Goal: Task Accomplishment & Management: Manage account settings

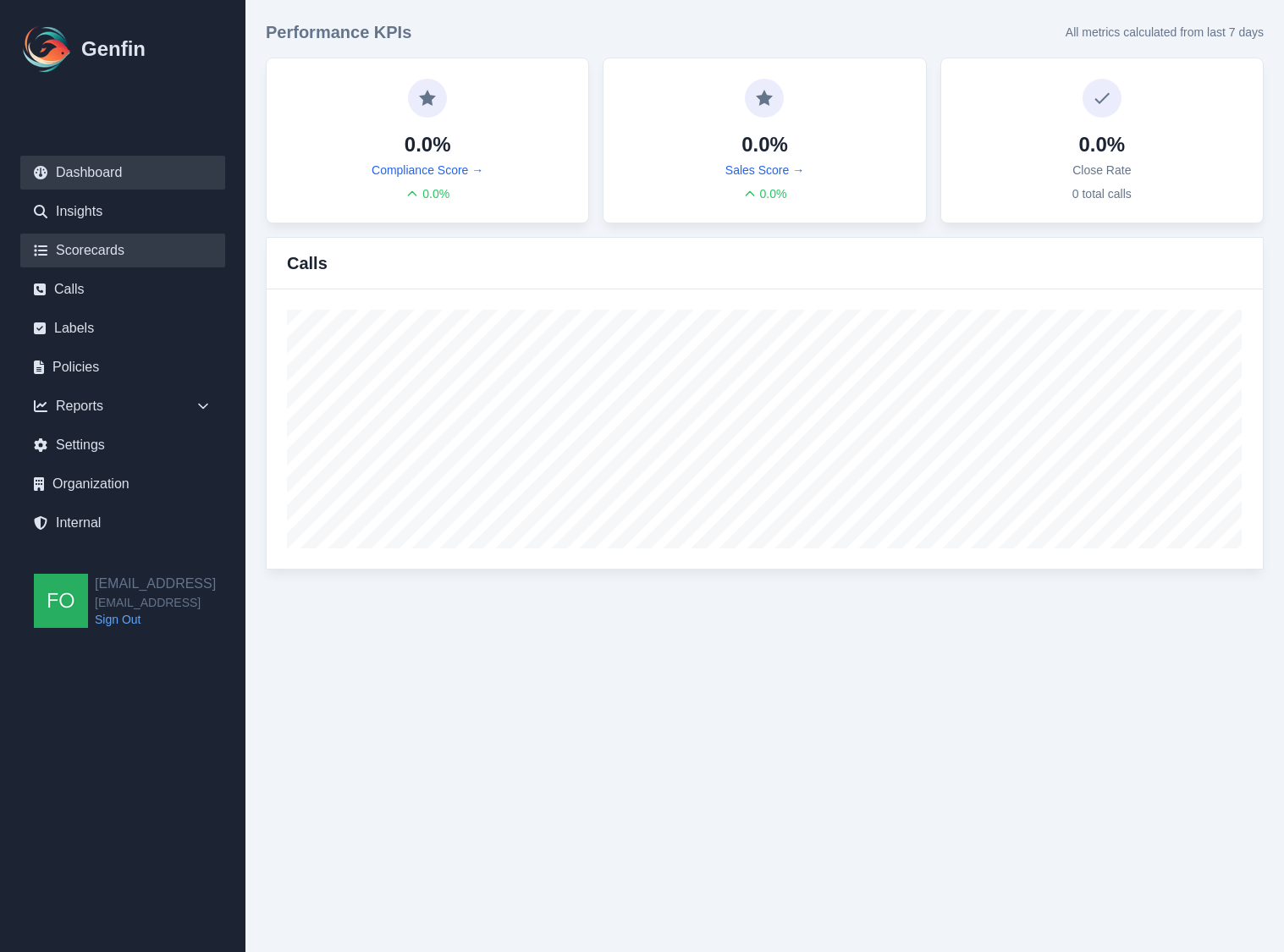
click at [114, 251] on link "Scorecards" at bounding box center [123, 250] width 205 height 34
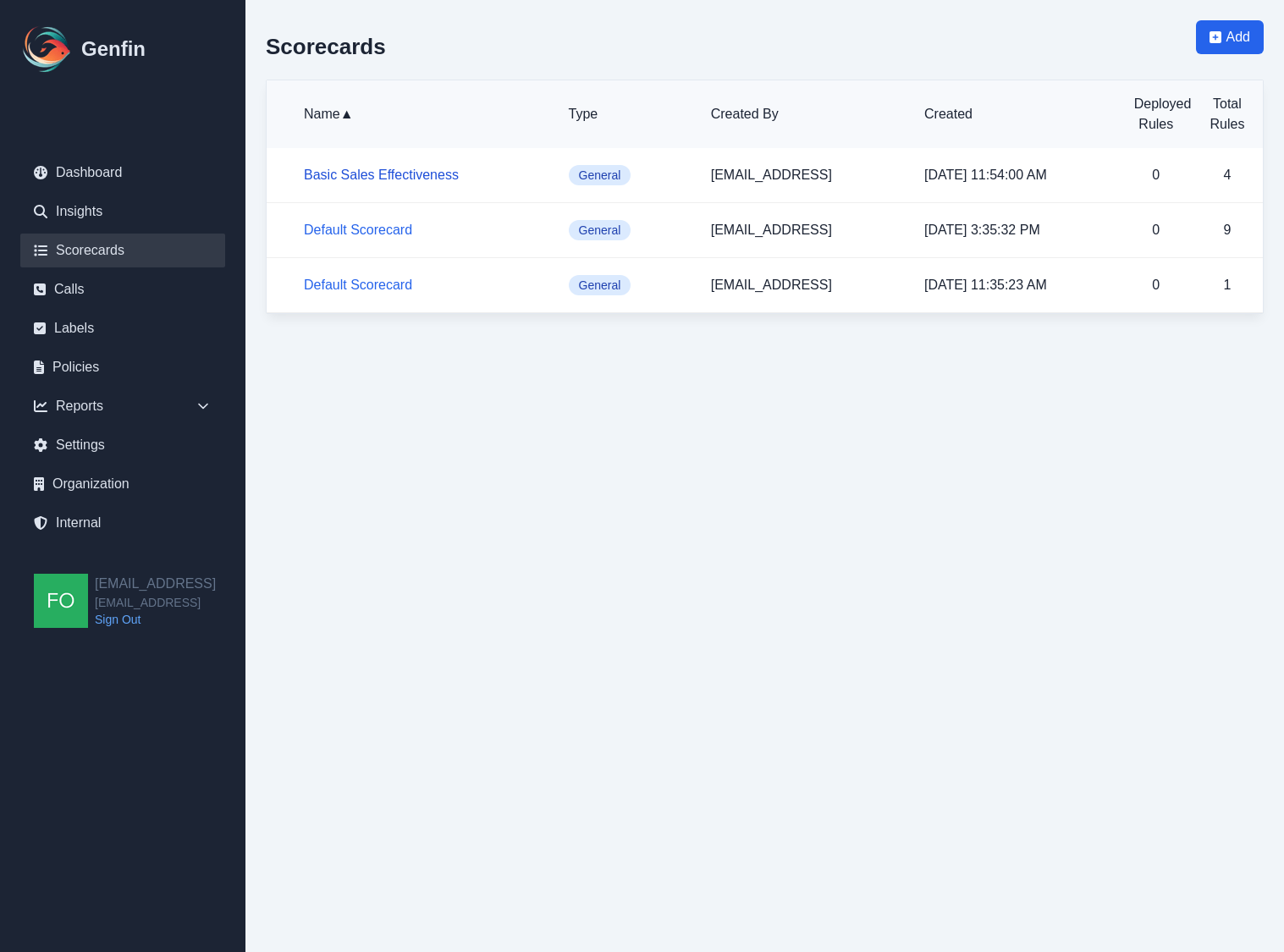
click at [393, 171] on link "Basic Sales Effectiveness" at bounding box center [382, 175] width 155 height 15
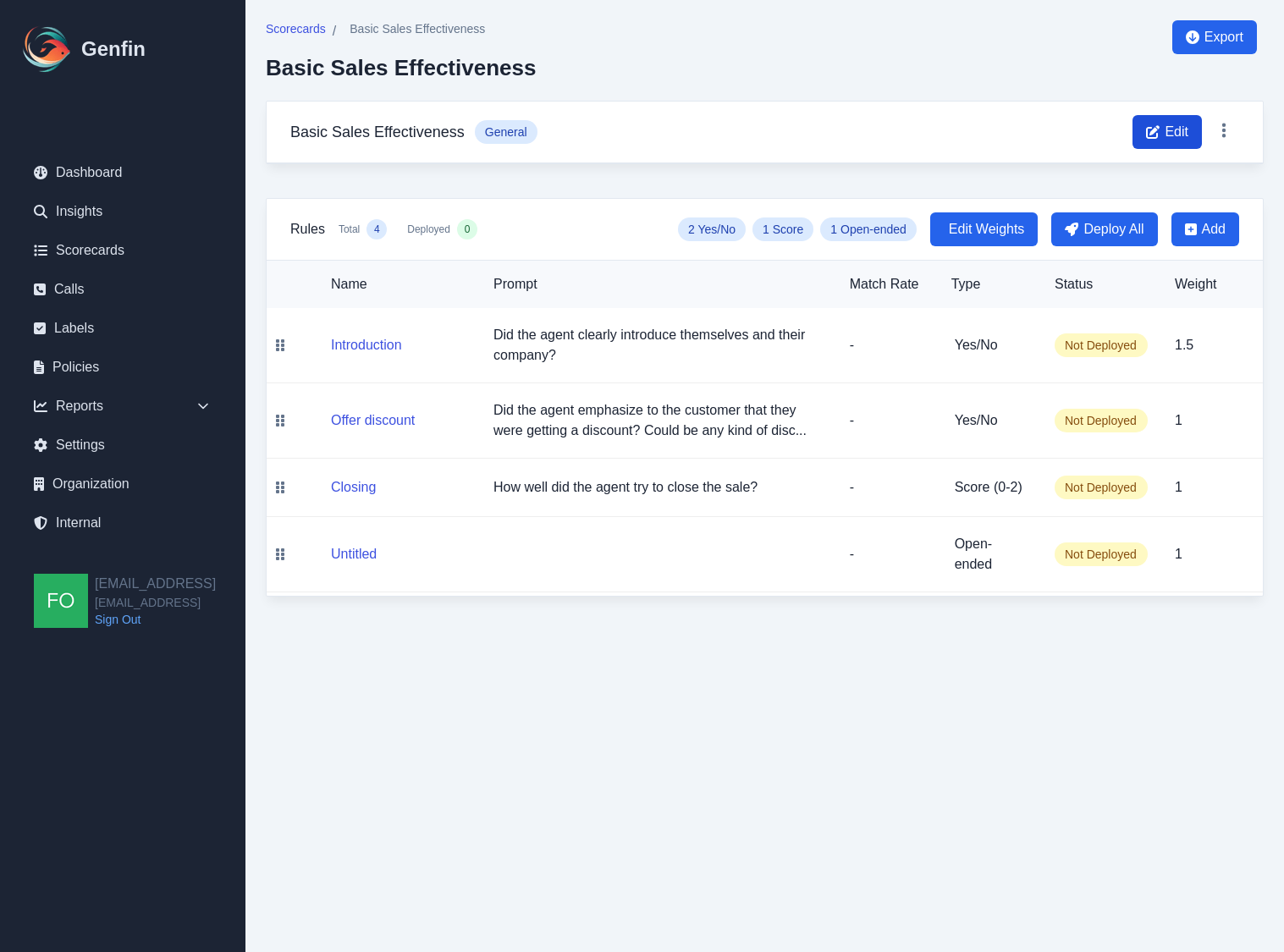
click at [1179, 125] on span "Edit" at bounding box center [1177, 132] width 24 height 20
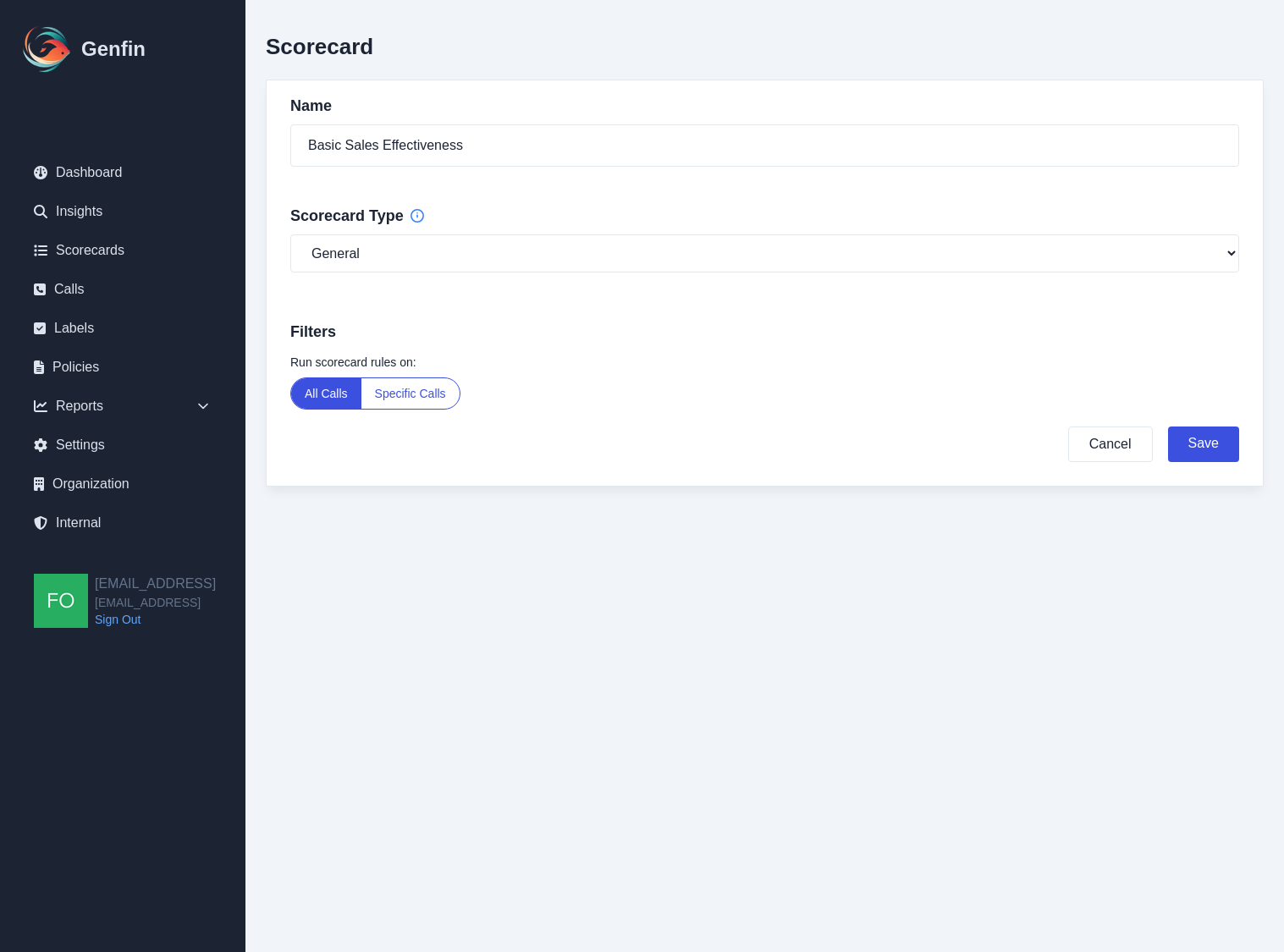
click at [513, 43] on div "Scorecard" at bounding box center [764, 40] width 997 height 39
